Goal: Find specific page/section: Find specific page/section

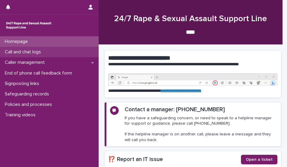
click at [46, 52] on p "Call and chat logs" at bounding box center [23, 52] width 43 height 6
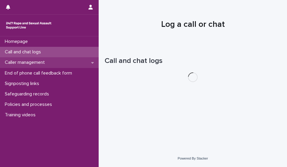
click at [46, 63] on p "Caller management" at bounding box center [25, 63] width 47 height 6
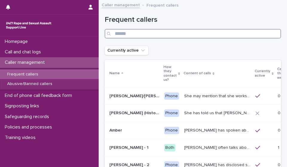
click at [135, 38] on input "Search" at bounding box center [193, 34] width 176 height 10
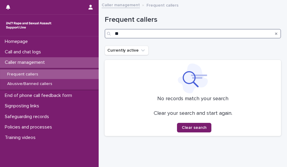
type input "*"
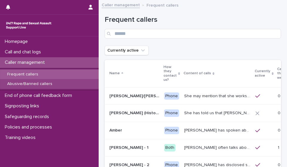
click at [23, 86] on p "Abusive/Banned callers" at bounding box center [29, 84] width 55 height 5
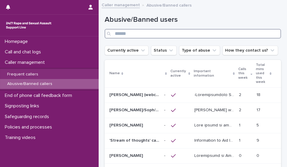
click at [194, 37] on input "Search" at bounding box center [193, 34] width 176 height 10
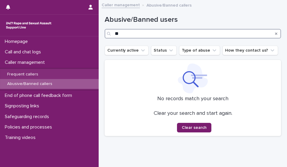
type input "*"
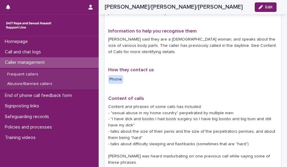
scroll to position [154, 0]
